Goal: Navigation & Orientation: Find specific page/section

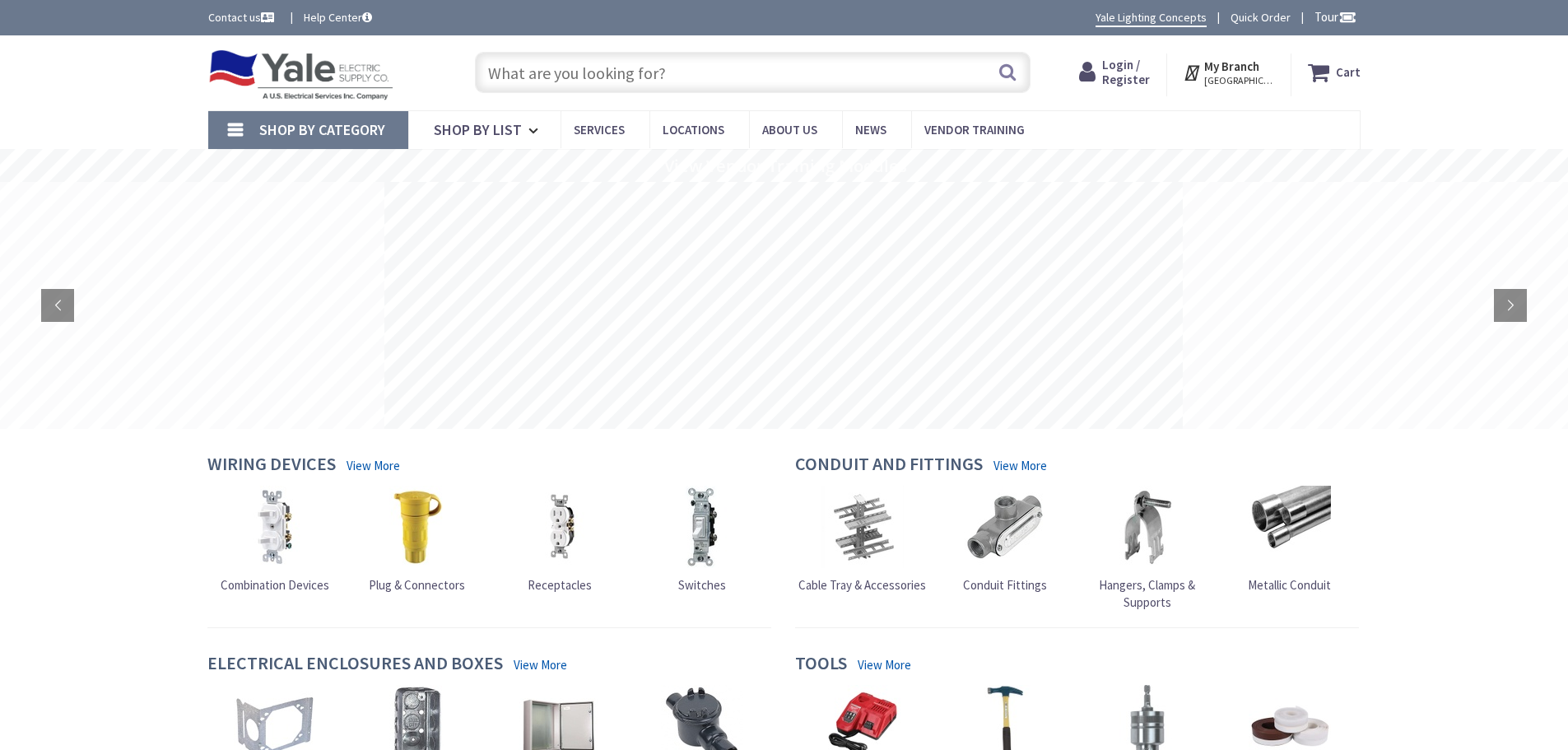
click at [1228, 69] on strong "My Branch" at bounding box center [1230, 66] width 55 height 16
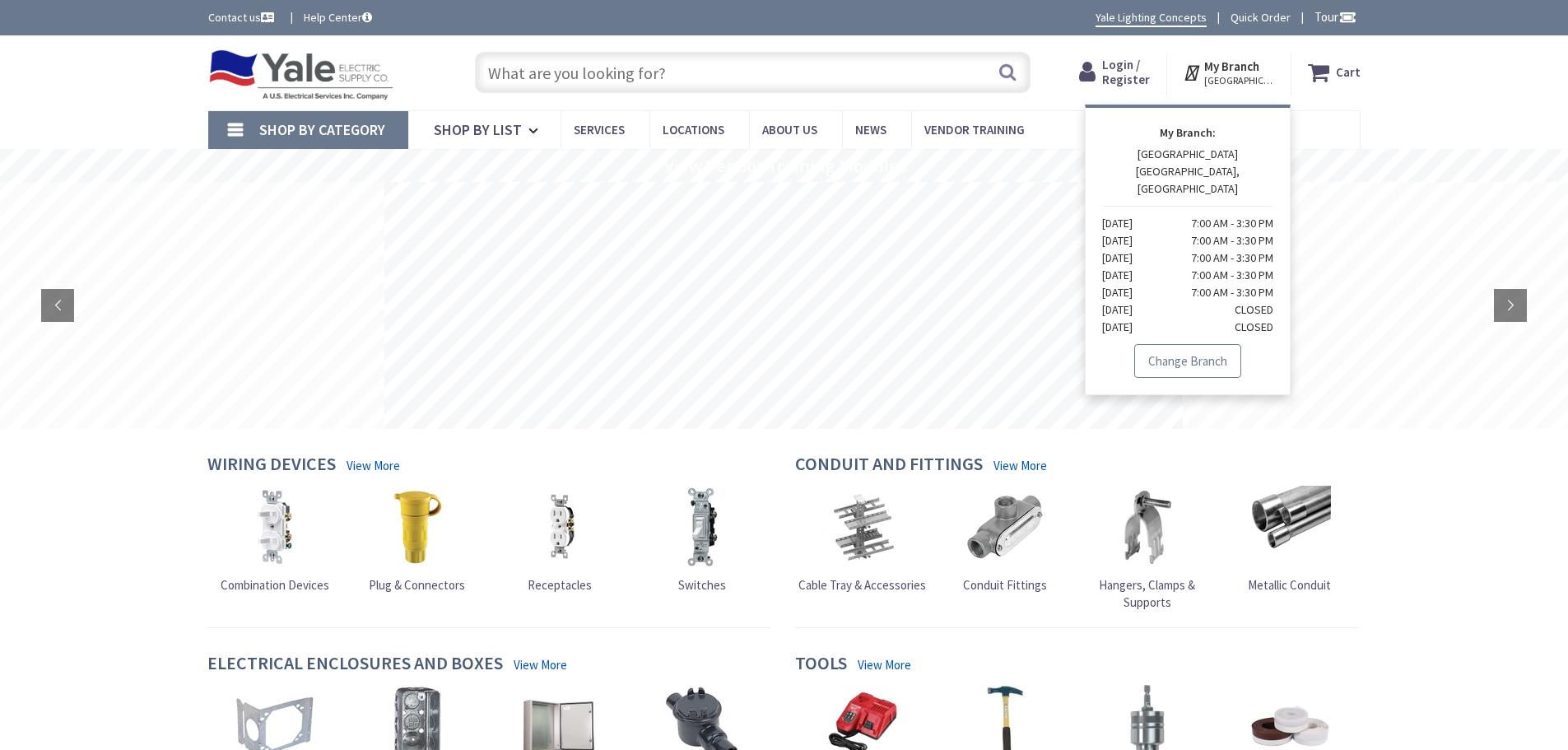
click at [1162, 344] on link "Change Branch" at bounding box center [1187, 361] width 107 height 34
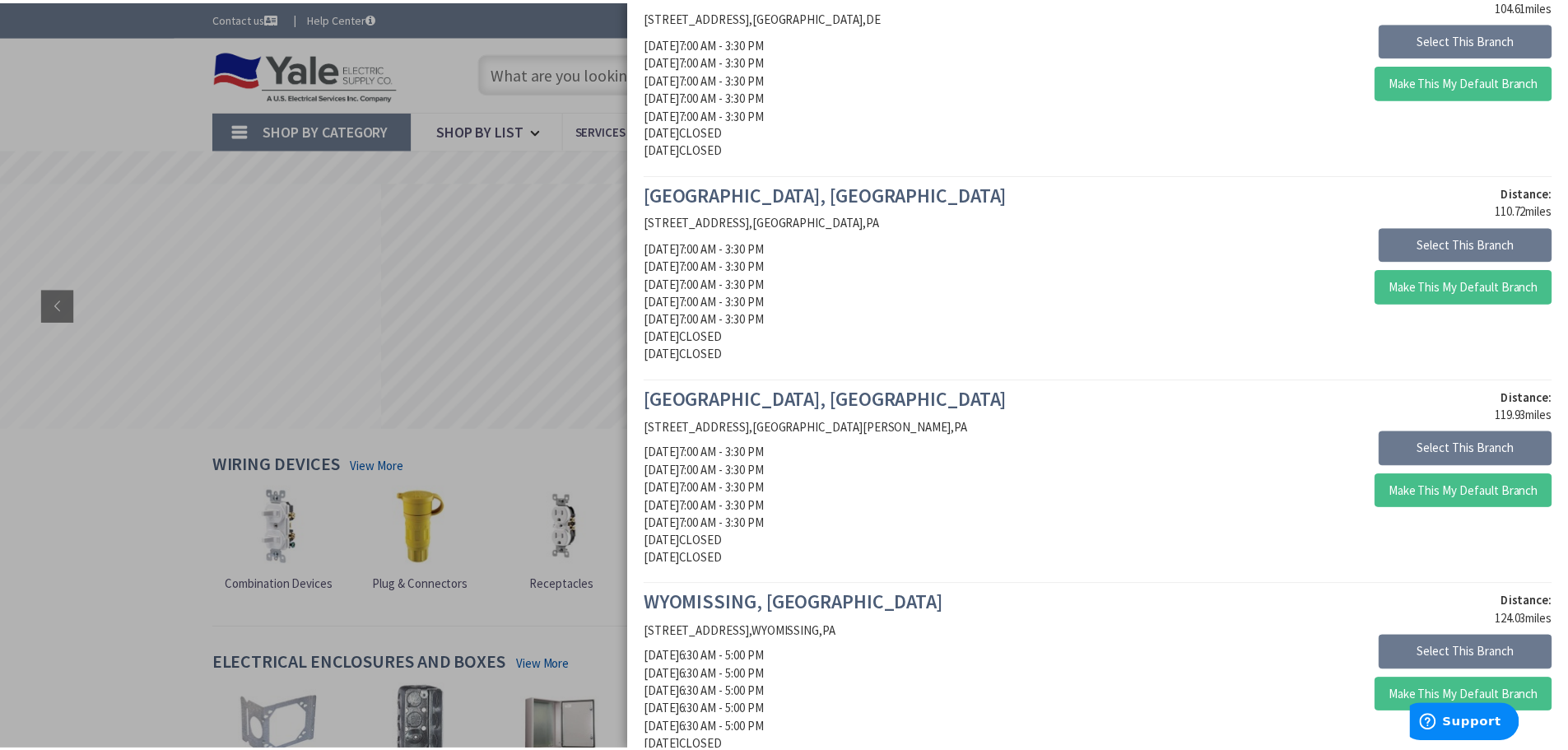
scroll to position [1070, 0]
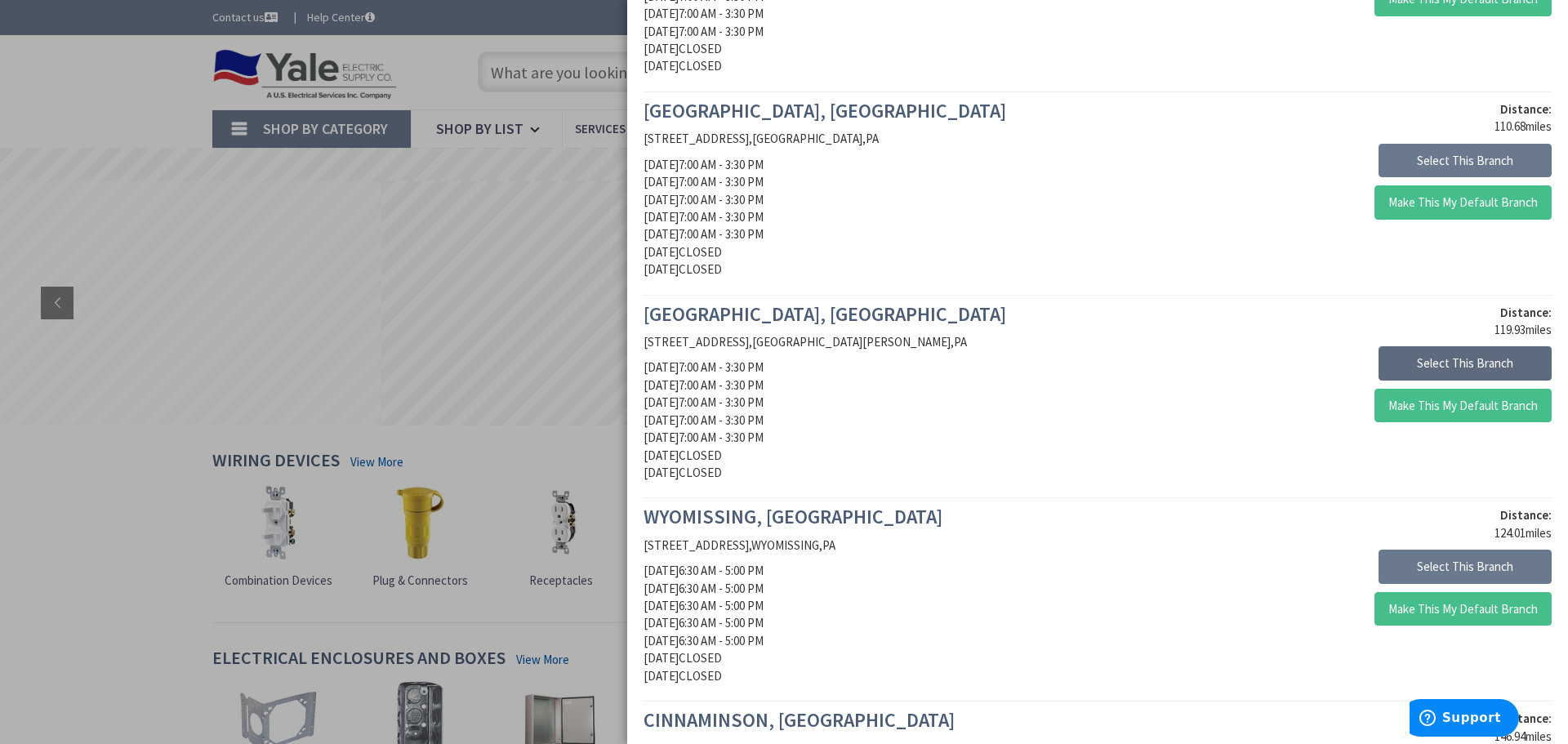
click at [1427, 361] on button "Select This Branch" at bounding box center [1465, 362] width 173 height 34
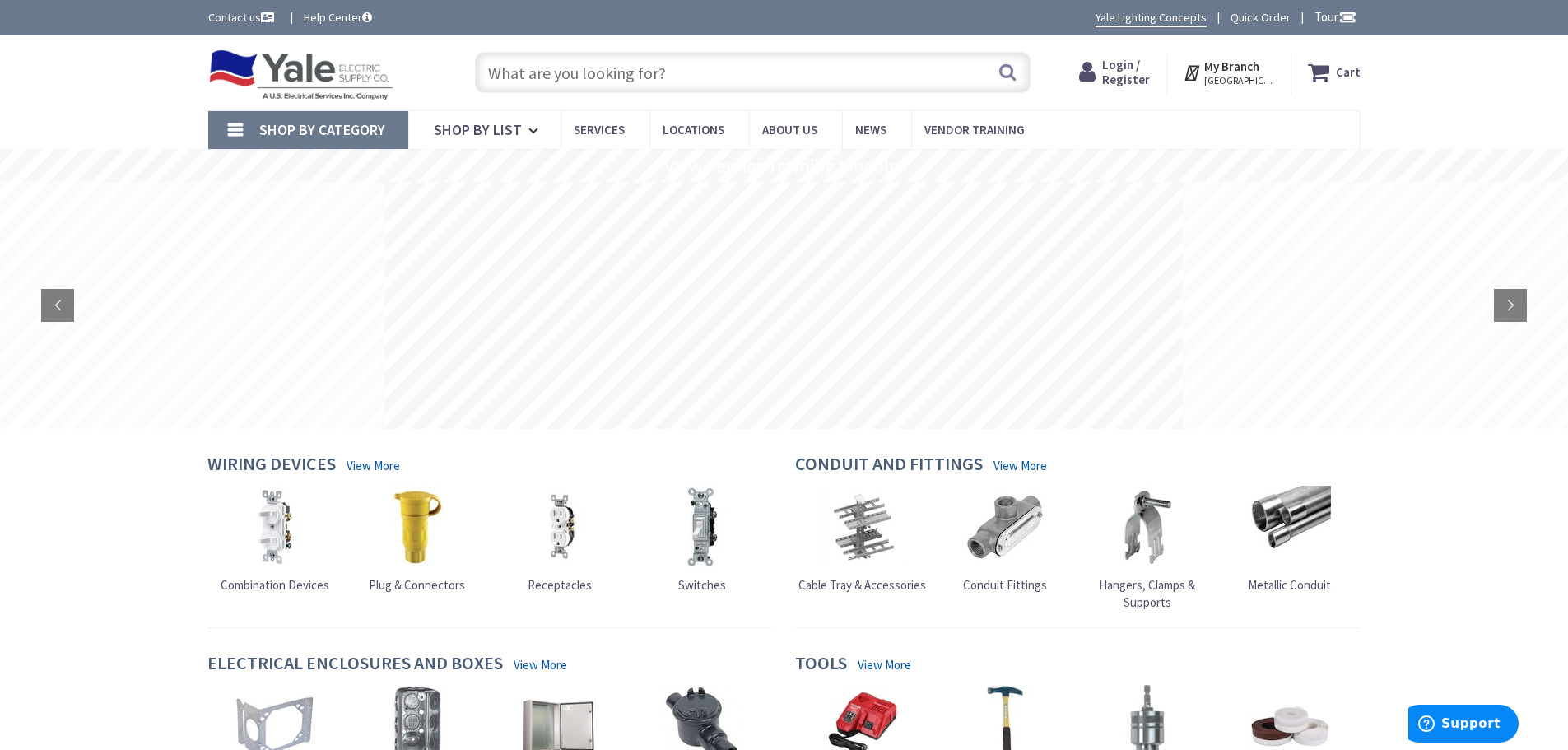
click at [1257, 73] on strong "My Branch" at bounding box center [1230, 66] width 55 height 16
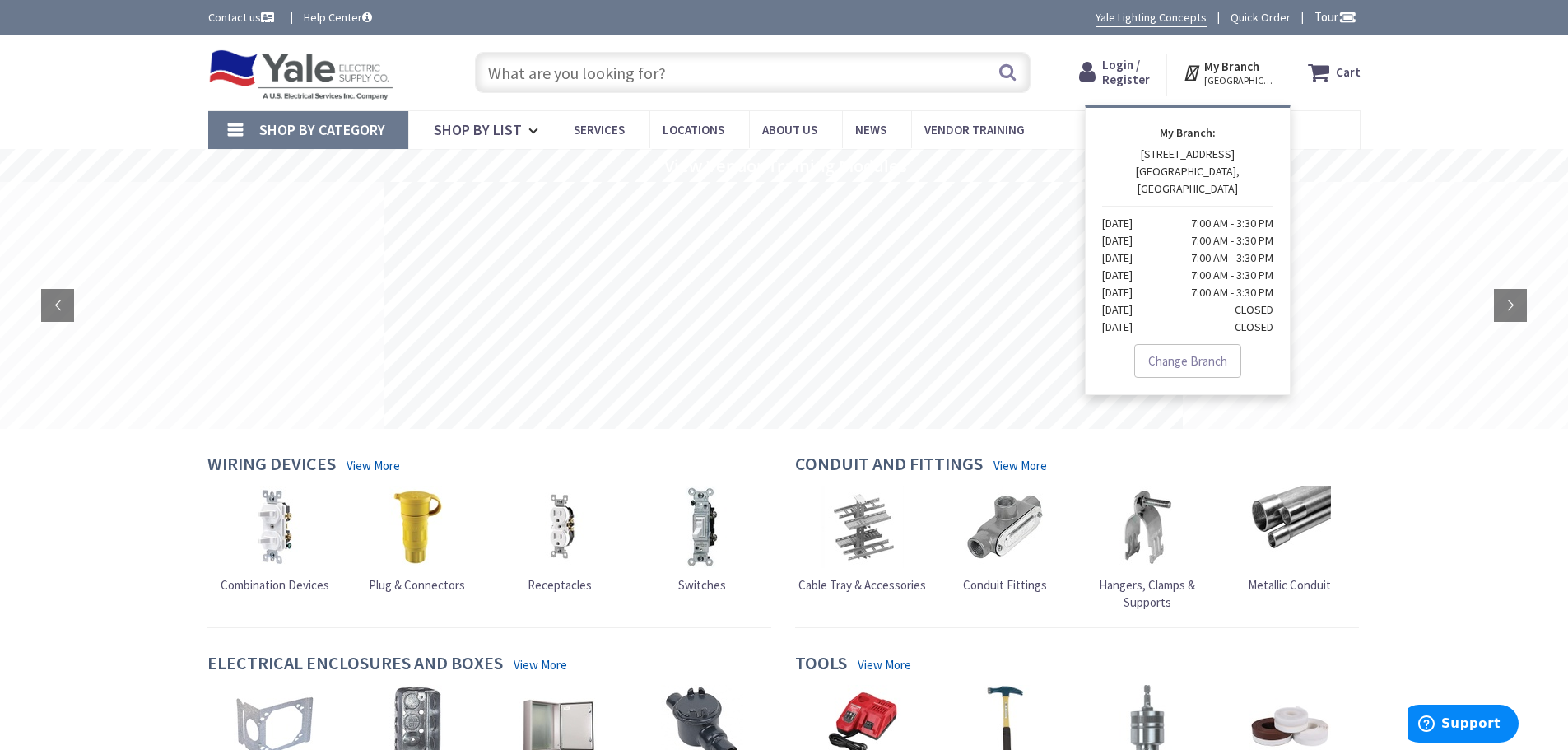
click at [1431, 96] on div "Skip to Content Toggle Nav Search Cart My Cart Close" at bounding box center [784, 72] width 1568 height 75
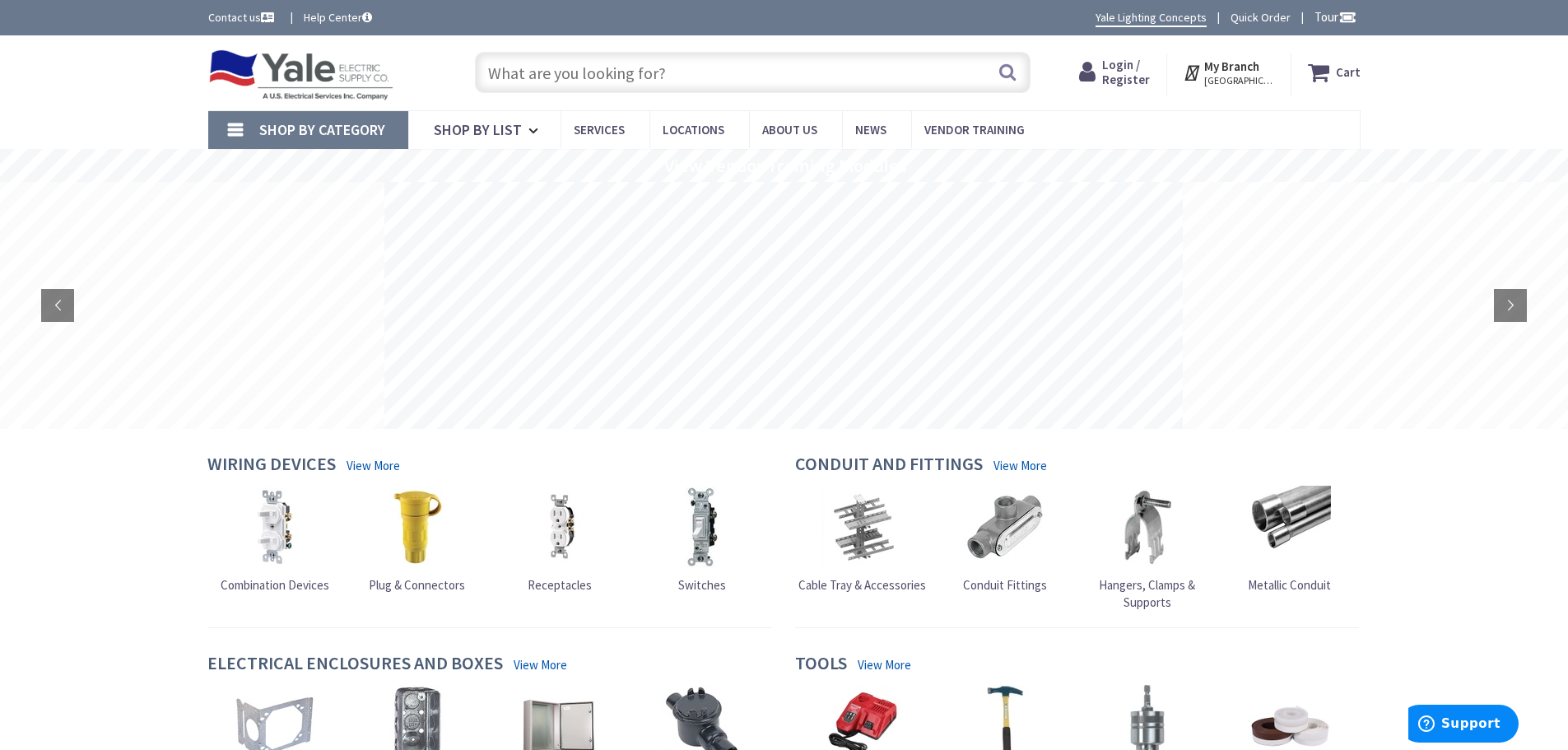
click at [1256, 79] on span "[GEOGRAPHIC_DATA], [GEOGRAPHIC_DATA]" at bounding box center [1238, 81] width 70 height 13
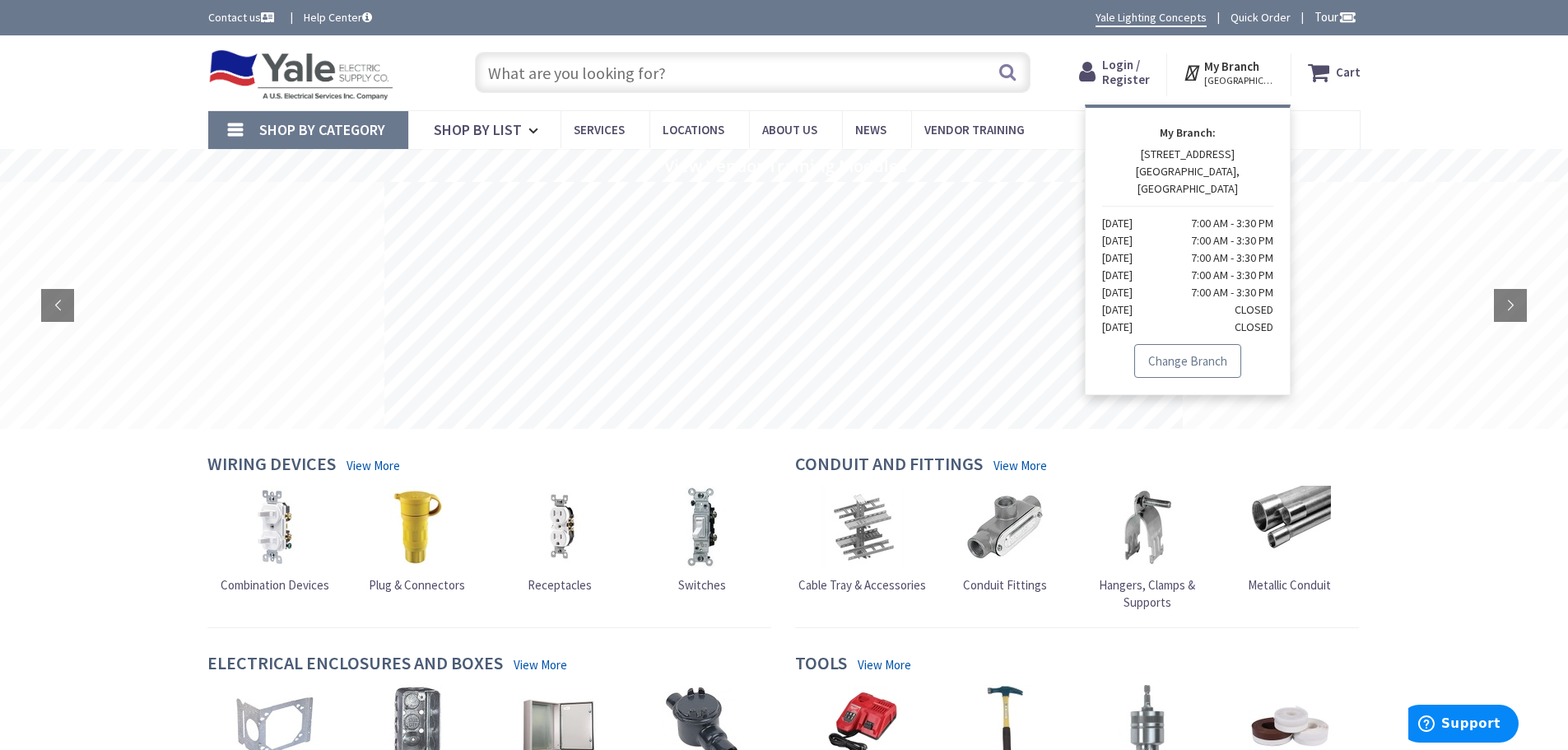
click at [1192, 344] on link "Change Branch" at bounding box center [1187, 361] width 107 height 34
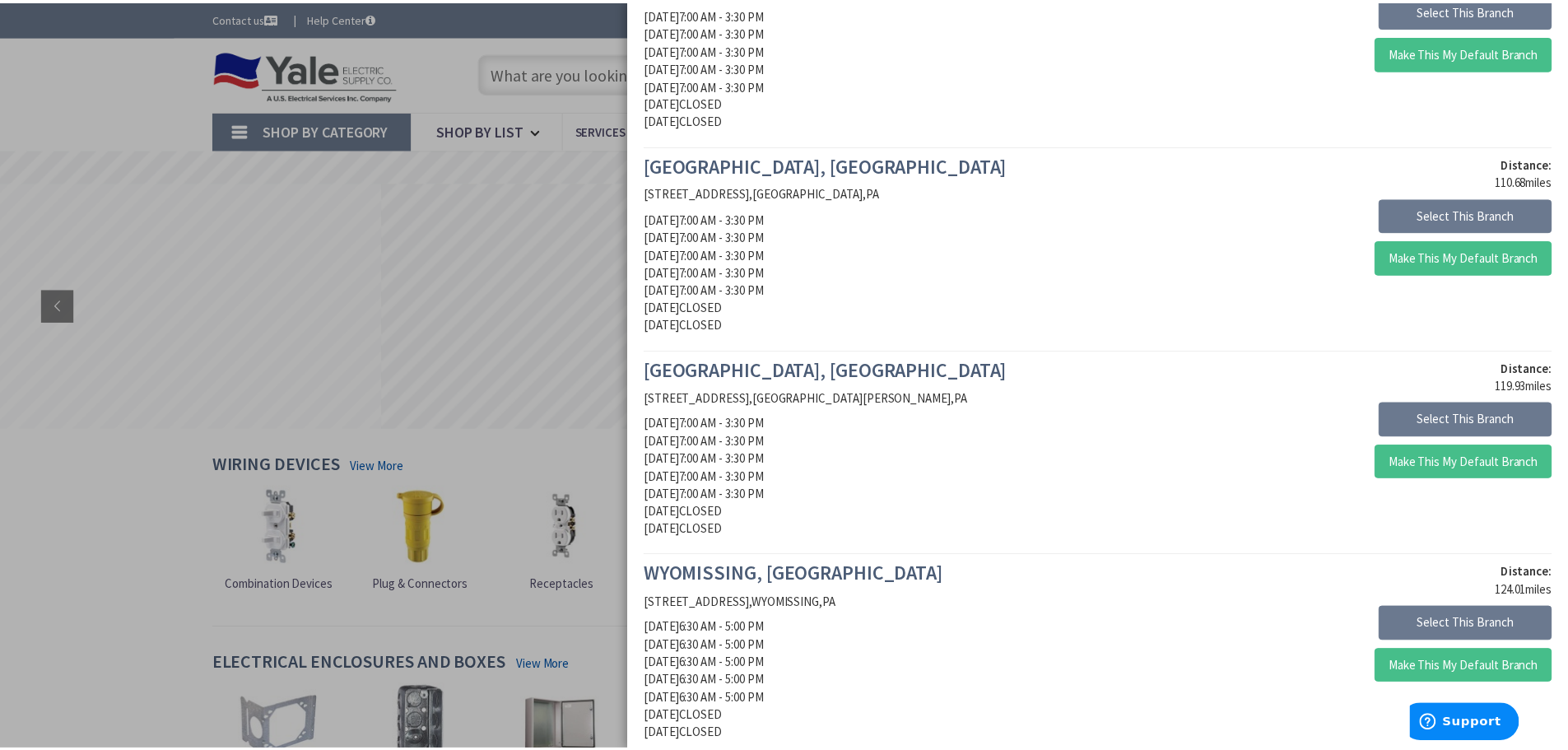
scroll to position [987, 0]
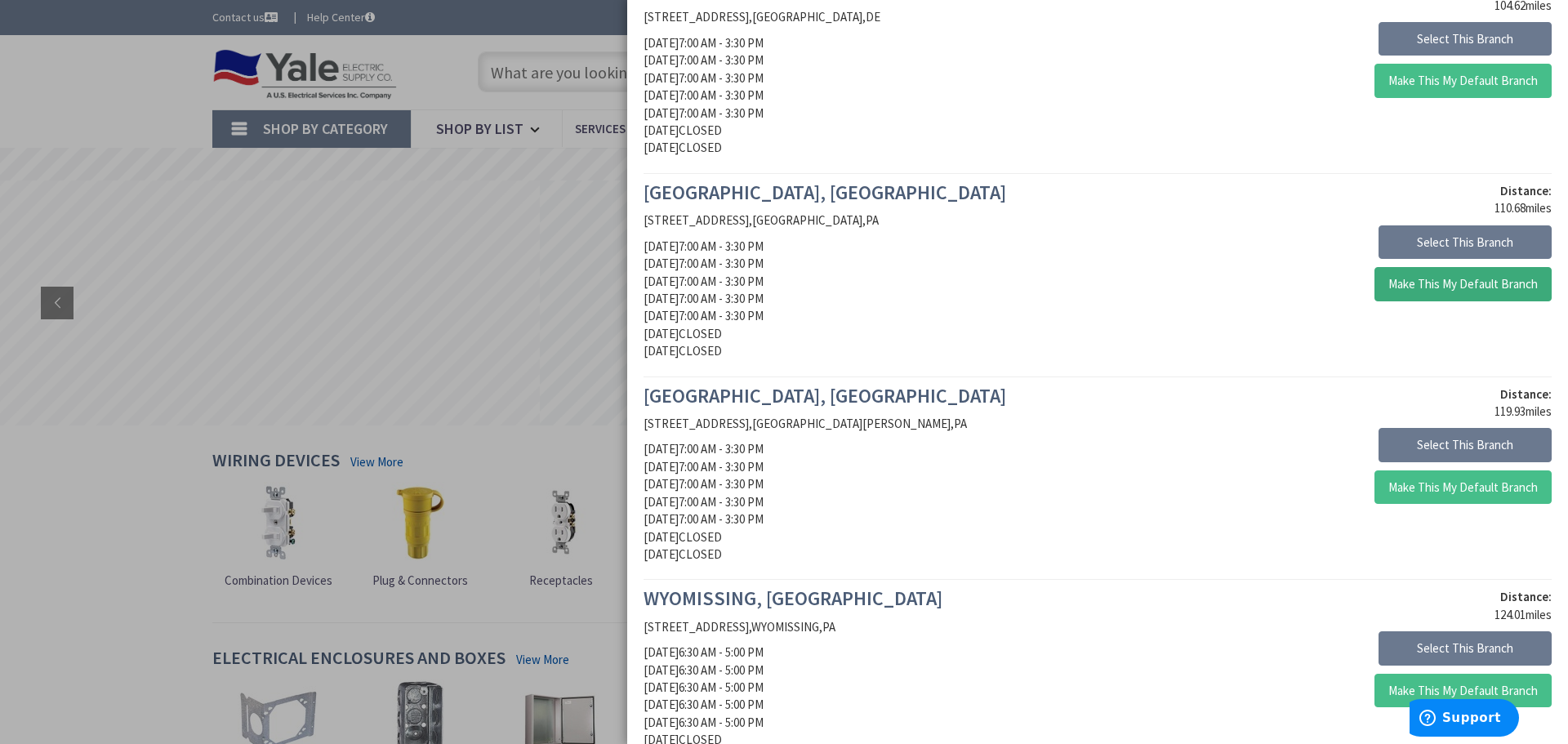
click at [1423, 279] on button "Make This My Default Branch" at bounding box center [1463, 283] width 178 height 34
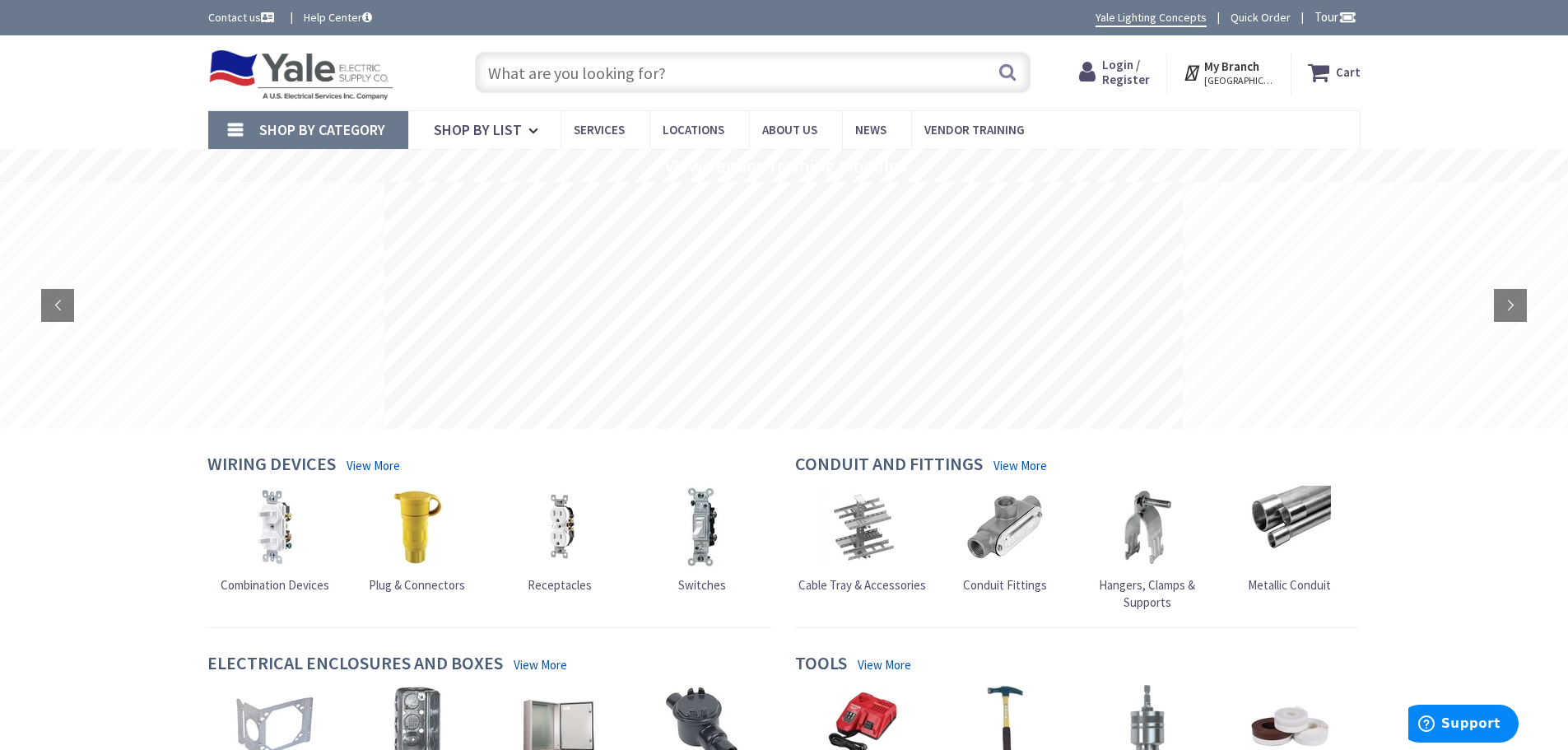
click at [1240, 70] on strong "My Branch" at bounding box center [1230, 66] width 55 height 16
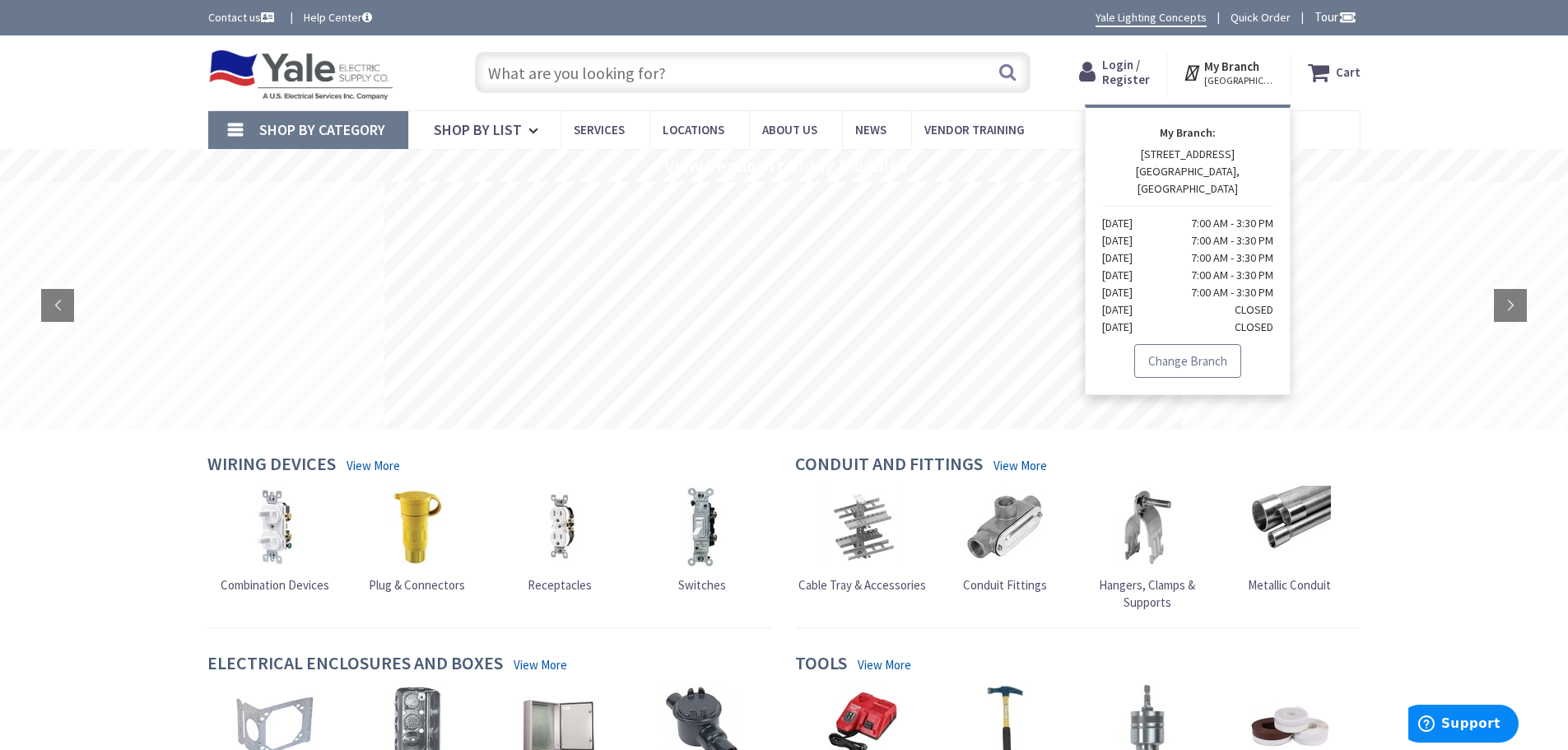
click at [1220, 344] on link "Change Branch" at bounding box center [1187, 361] width 107 height 34
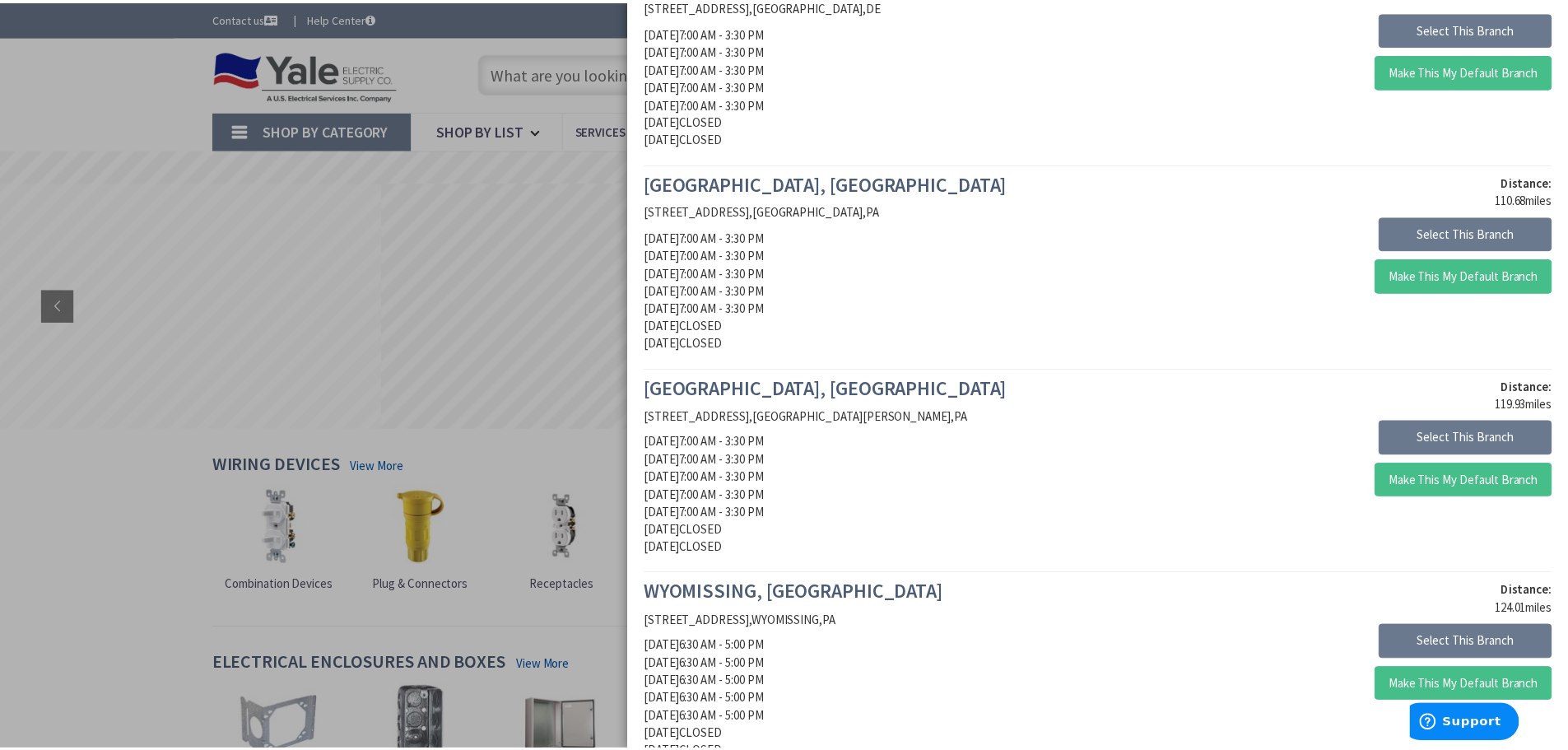
scroll to position [1151, 0]
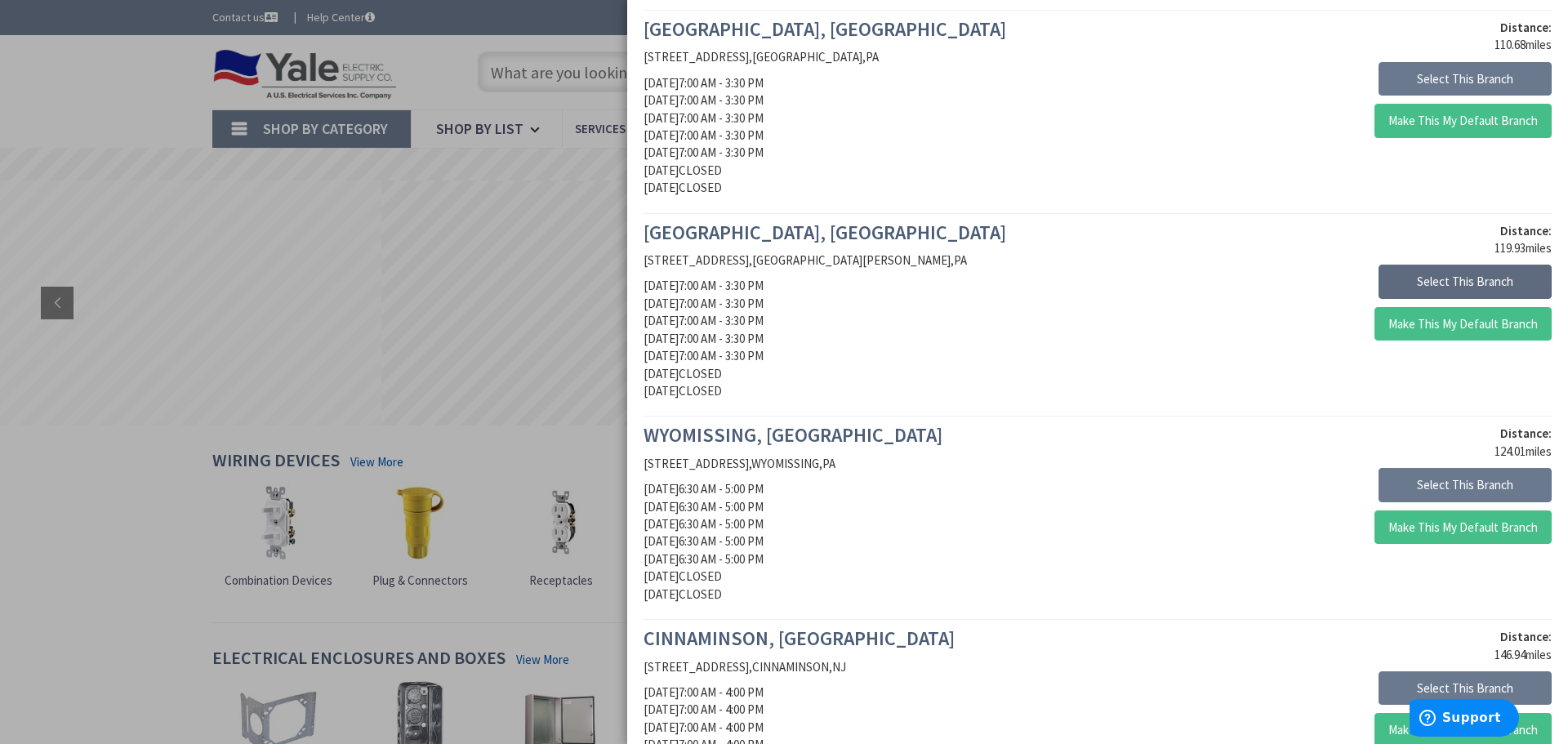
click at [1431, 287] on button "Select This Branch" at bounding box center [1465, 281] width 173 height 34
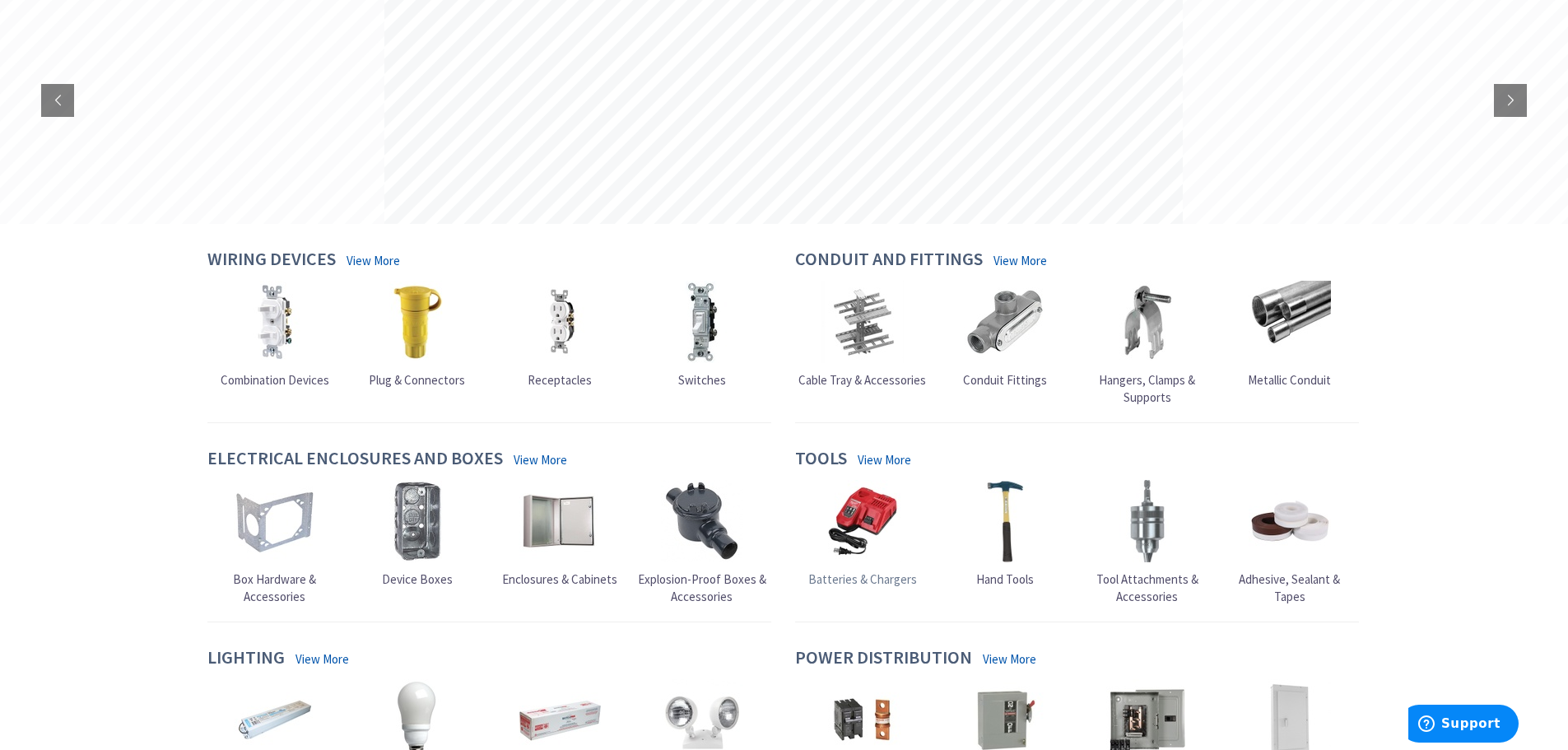
scroll to position [493, 0]
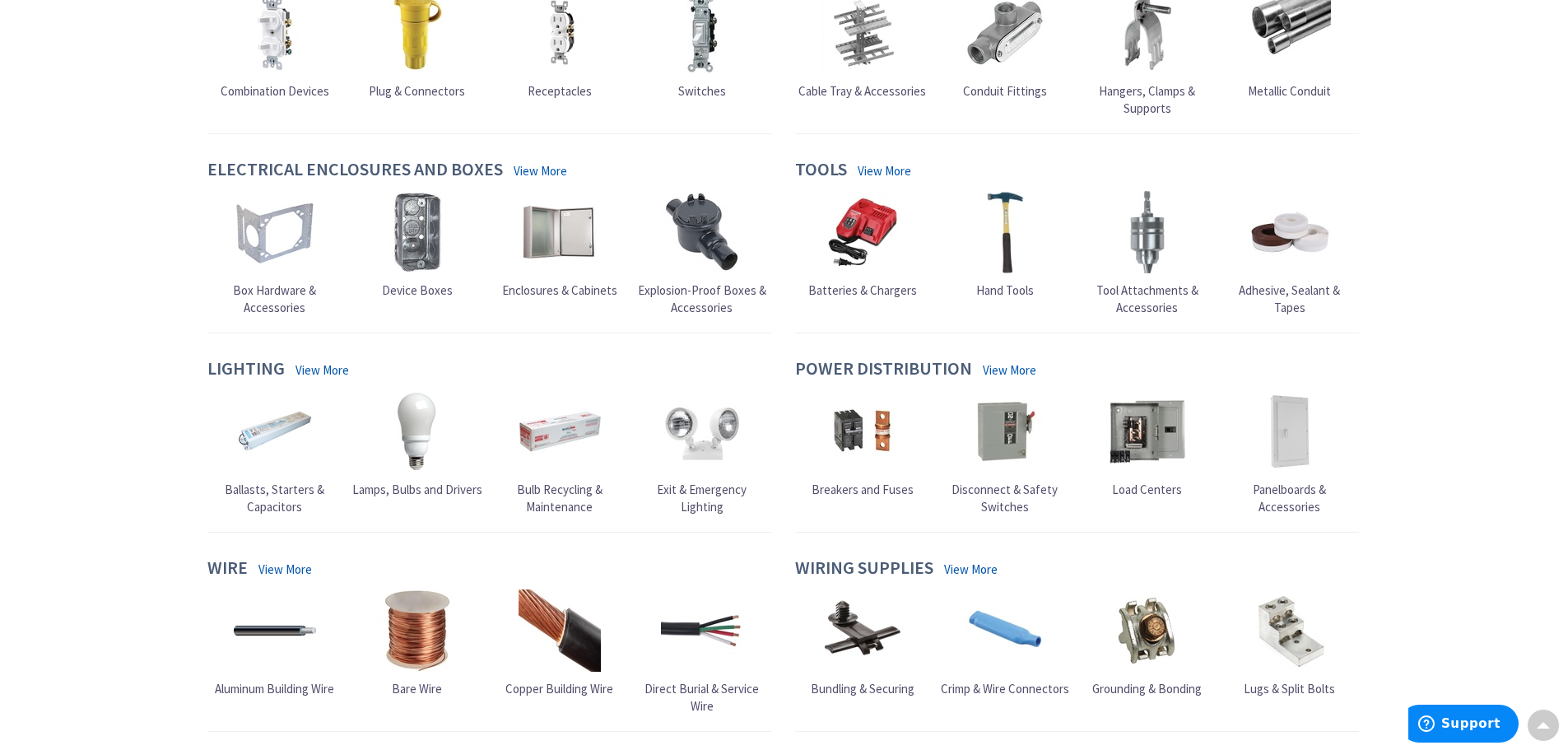
click at [1438, 298] on div "Skip to Content Toggle Nav Search Cart My Cart Close" at bounding box center [784, 664] width 1568 height 2244
click at [1464, 273] on div "Skip to Content Toggle Nav Search Cart My Cart Close" at bounding box center [784, 664] width 1568 height 2244
click at [1490, 437] on div "Skip to Content Toggle Nav Search Cart My Cart Close" at bounding box center [784, 664] width 1568 height 2244
